Goal: Find specific page/section: Find specific page/section

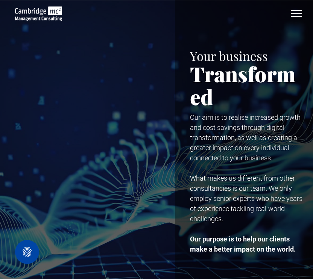
click at [300, 16] on span "menu" at bounding box center [295, 16] width 11 height 1
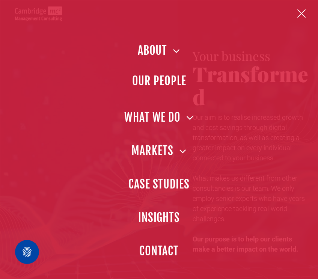
click at [162, 85] on span "OUR PEOPLE" at bounding box center [159, 80] width 54 height 17
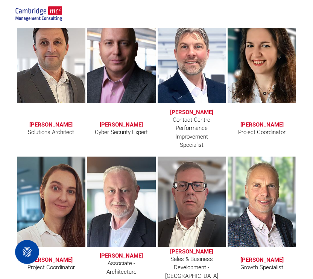
scroll to position [2424, 0]
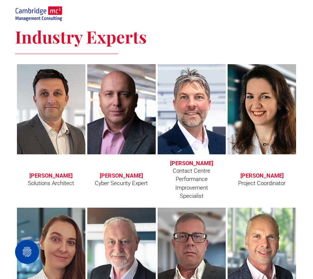
click at [180, 115] on link at bounding box center [191, 109] width 72 height 95
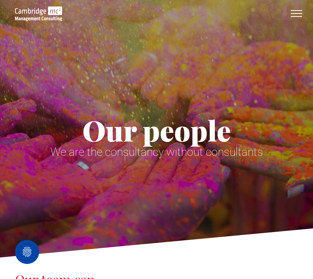
scroll to position [2424, 0]
